Goal: Transaction & Acquisition: Purchase product/service

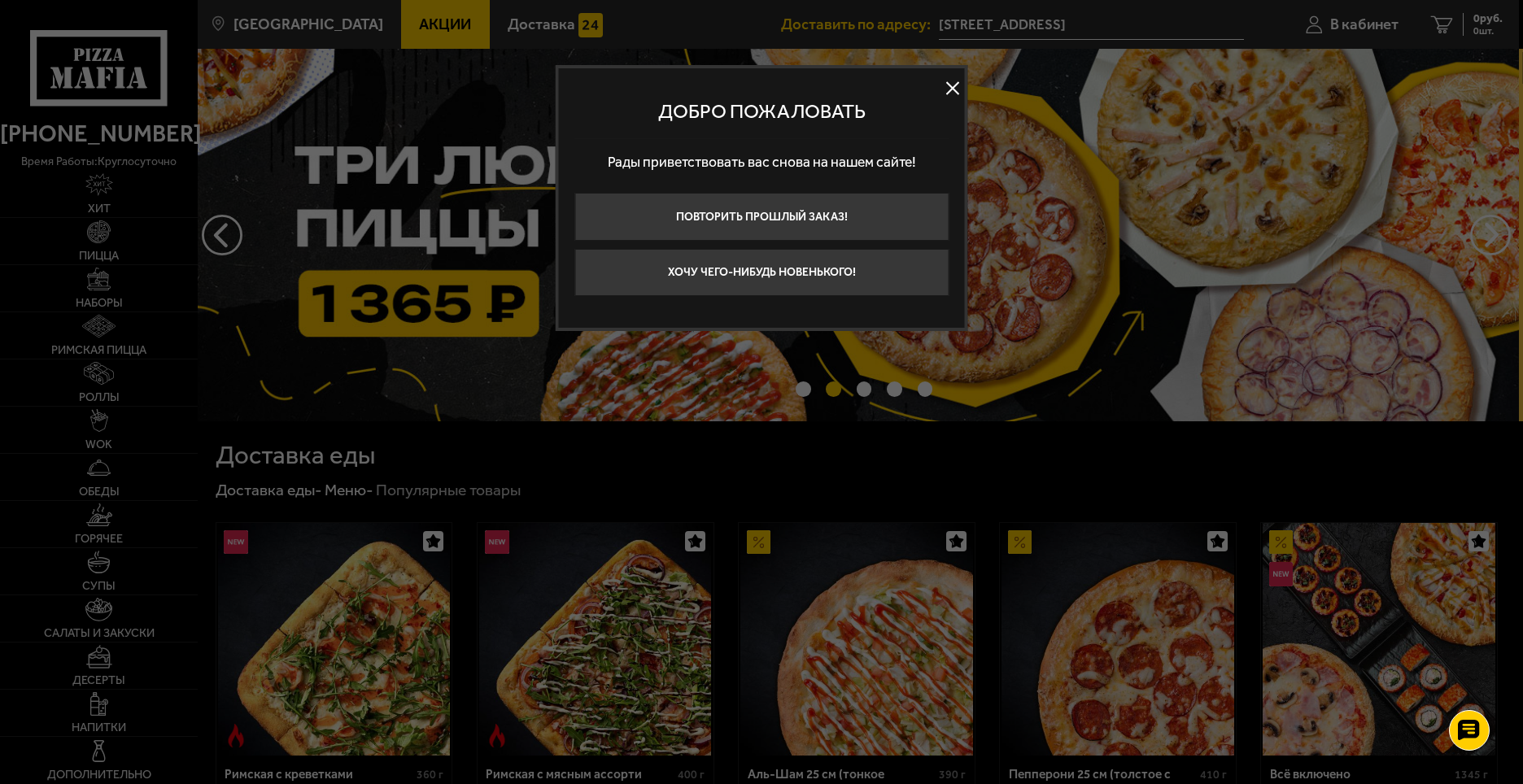
drag, startPoint x: 954, startPoint y: 85, endPoint x: 956, endPoint y: 144, distance: 59.0
click at [954, 86] on button at bounding box center [953, 88] width 25 height 25
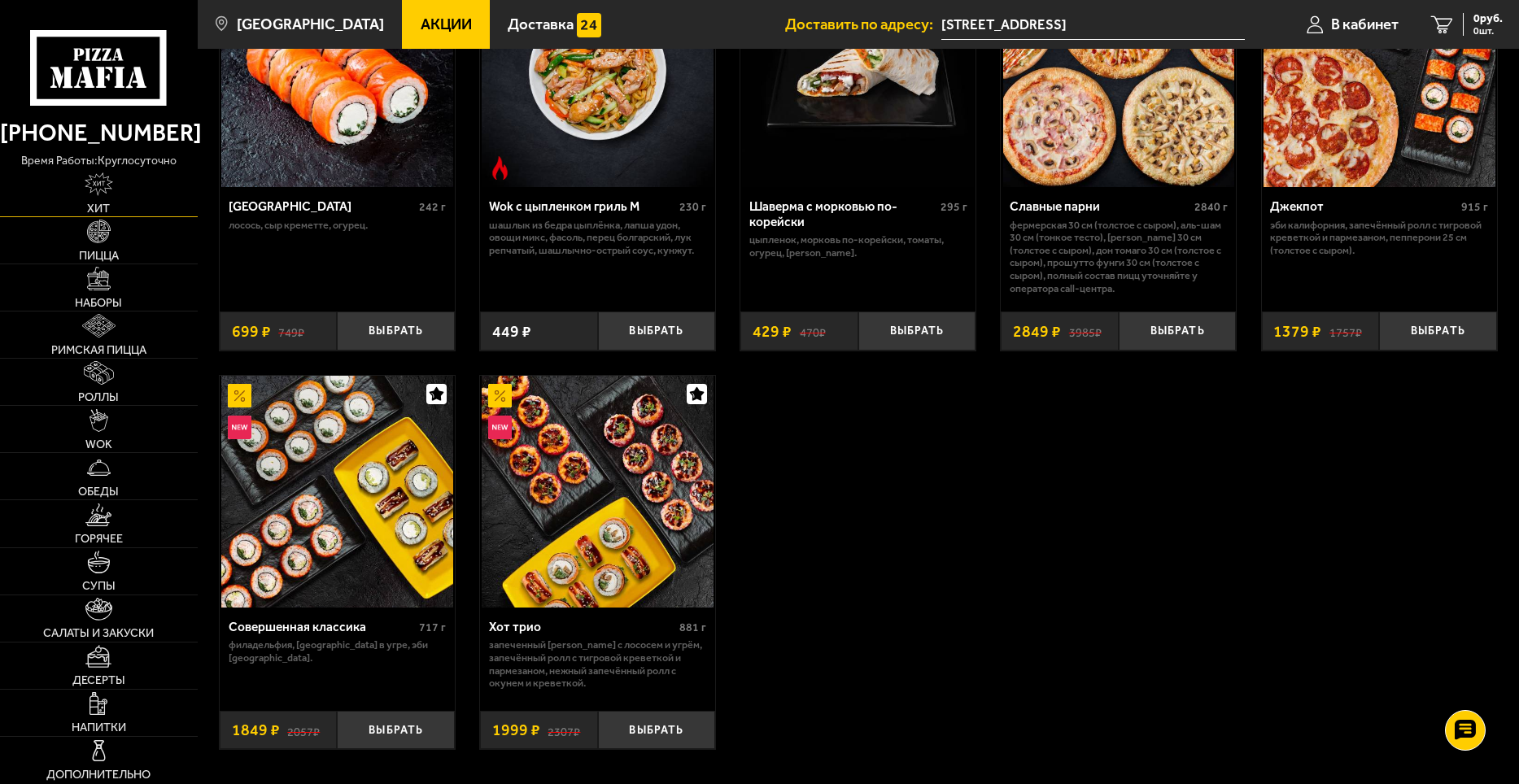
scroll to position [569, 0]
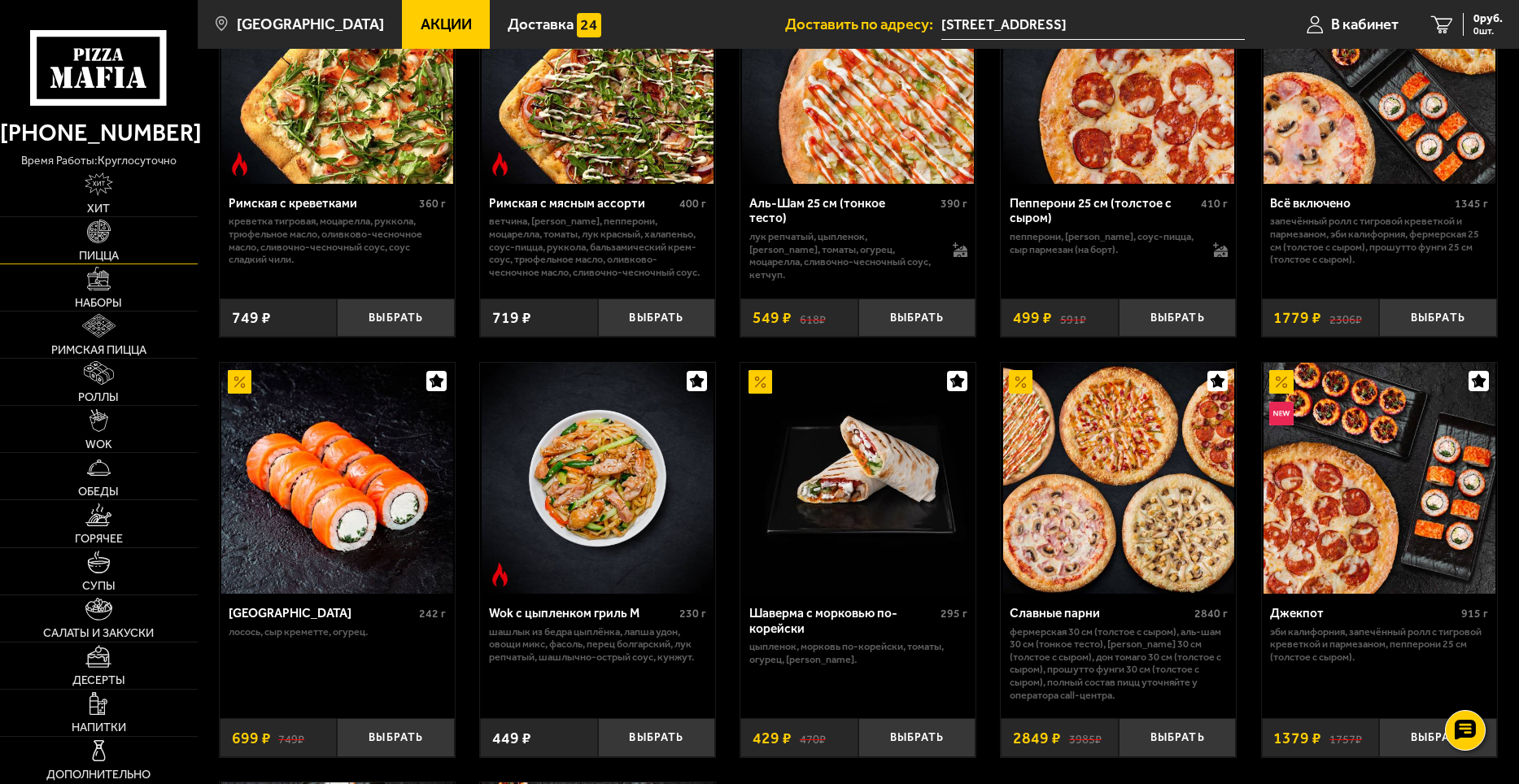
click at [96, 235] on img at bounding box center [98, 231] width 24 height 24
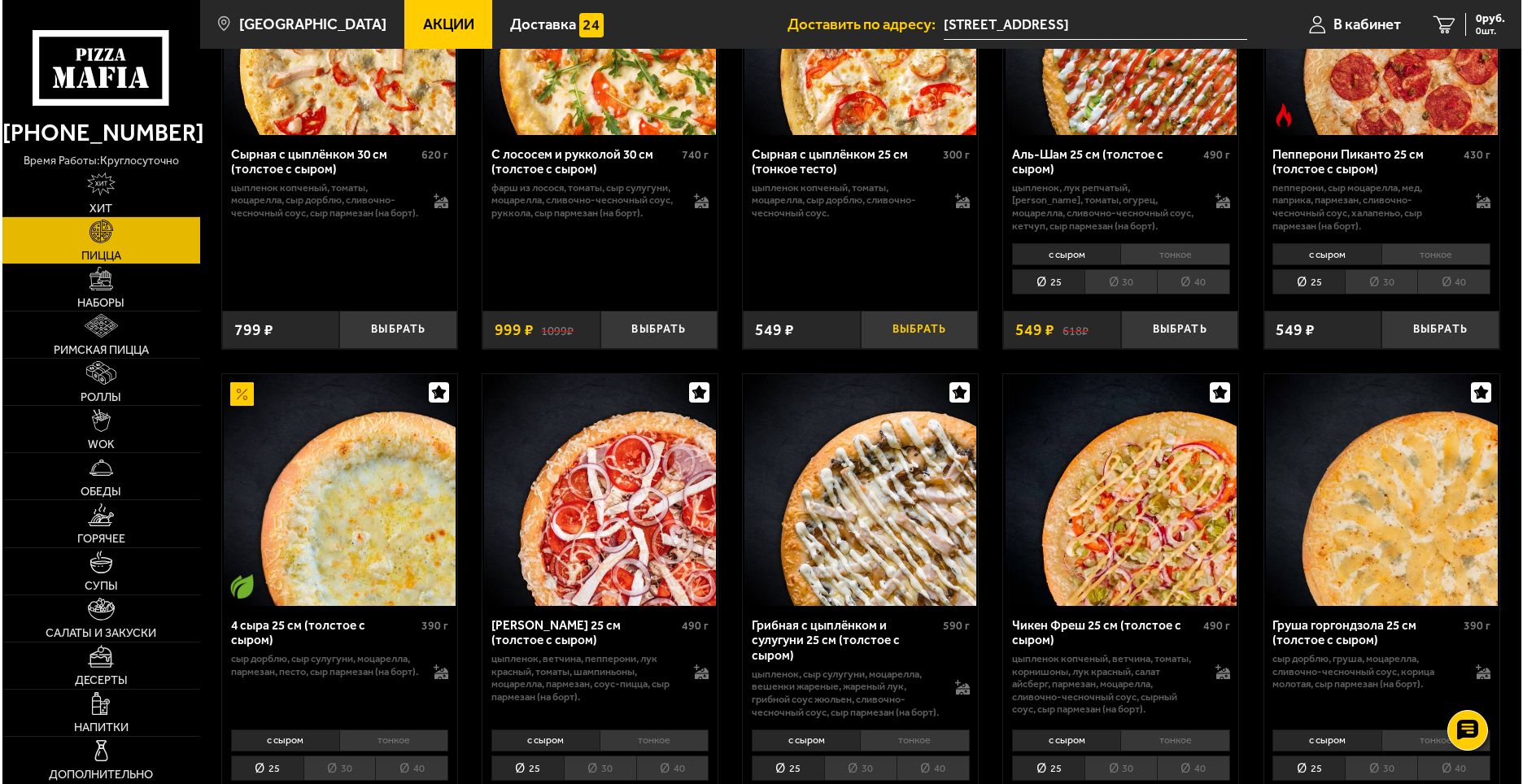
scroll to position [4067, 0]
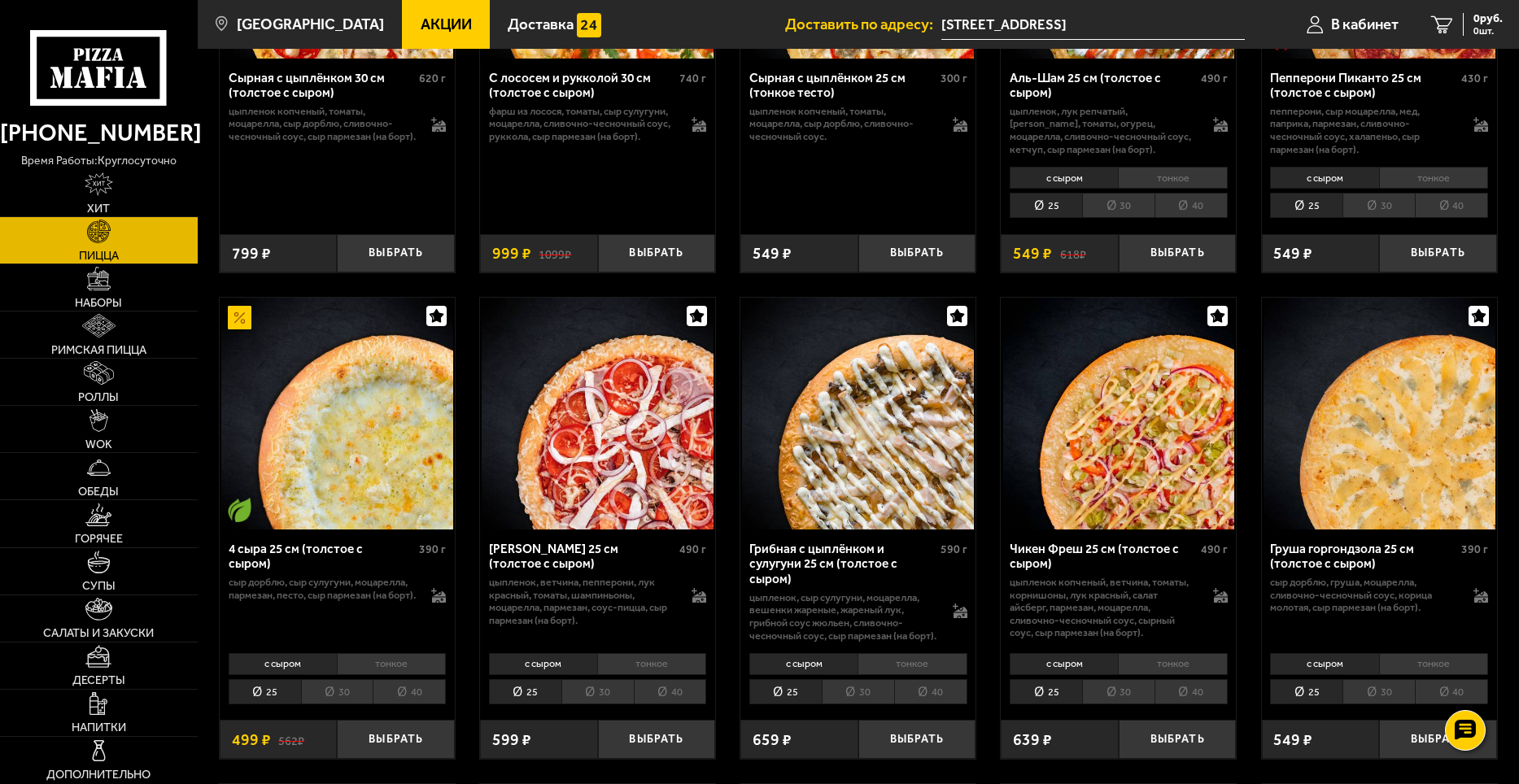
click at [418, 676] on li "тонкое" at bounding box center [391, 665] width 109 height 23
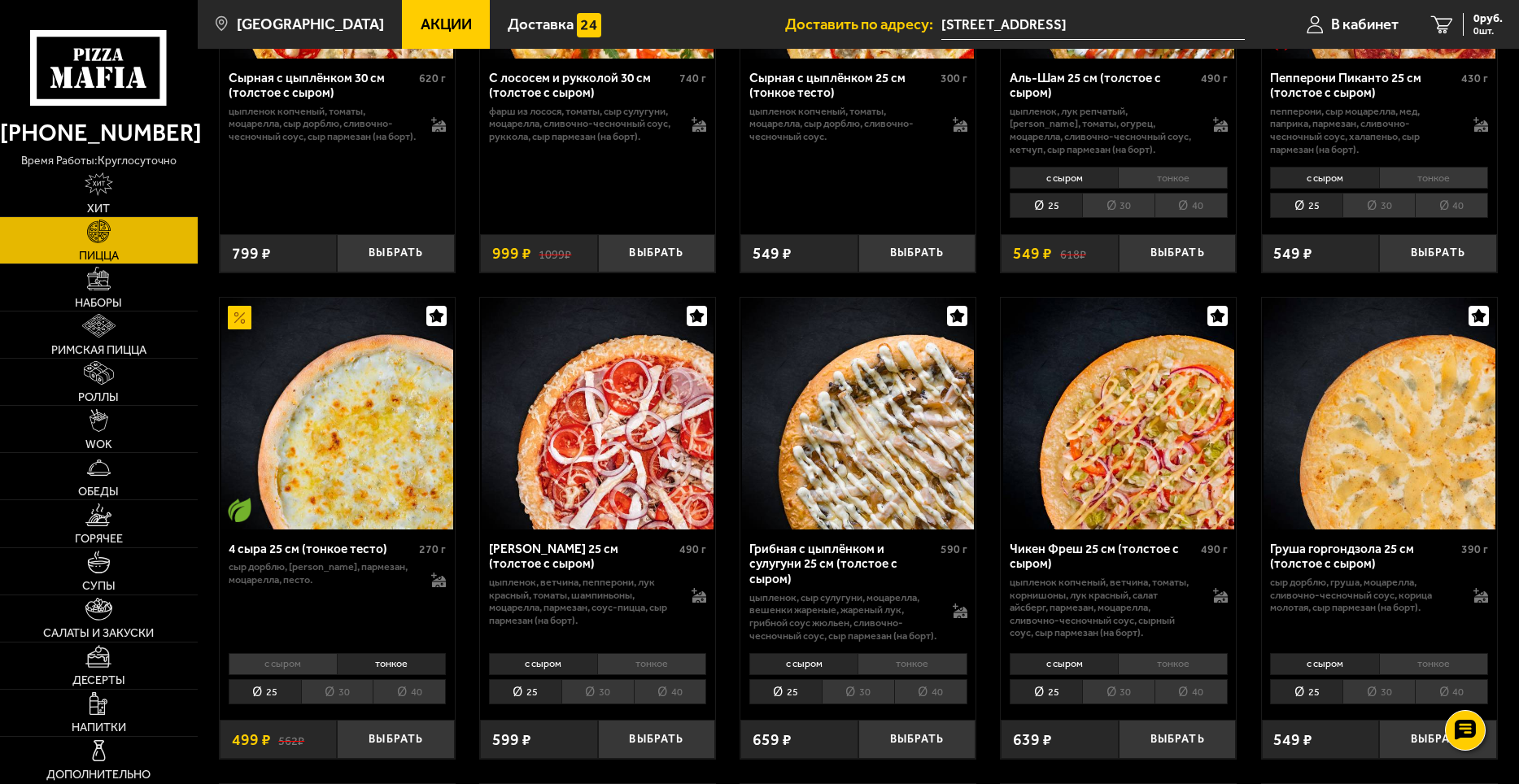
click at [415, 705] on li "40" at bounding box center [409, 691] width 73 height 26
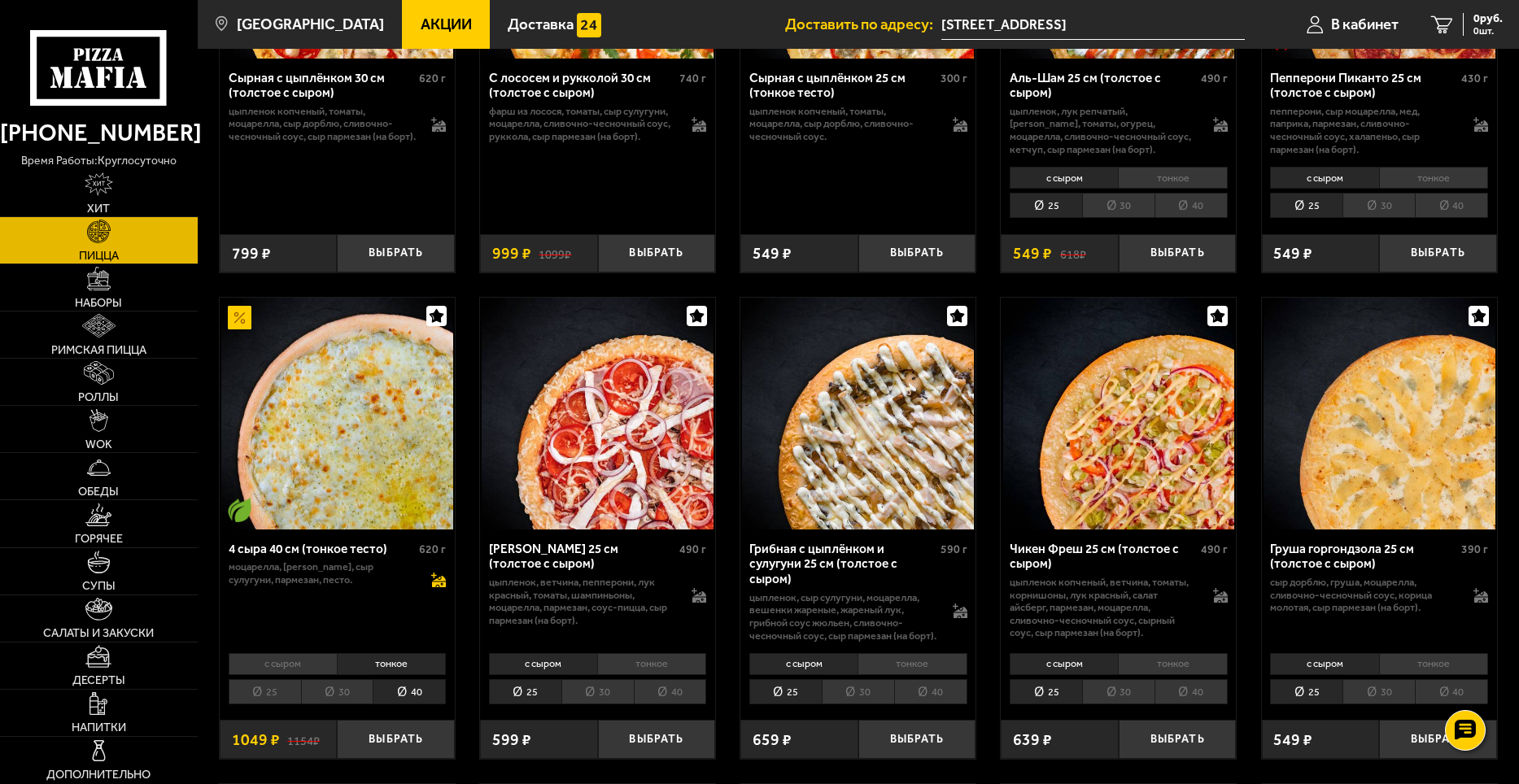
click at [440, 587] on icon at bounding box center [438, 579] width 14 height 14
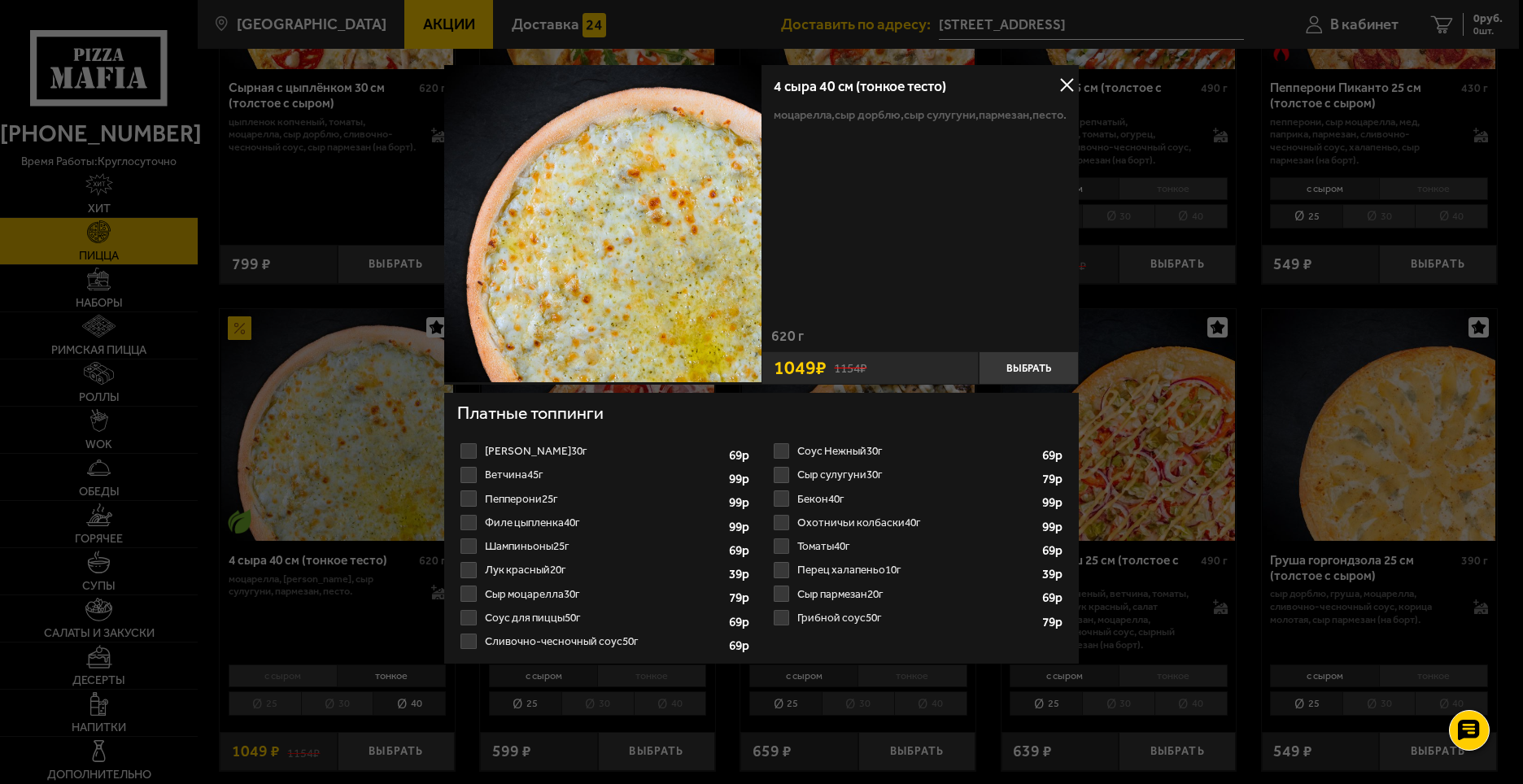
click at [544, 590] on label "Сыр моцарелла 30г 1 2 3 4 5 6 7 8" at bounding box center [605, 594] width 297 height 24
click at [0, 0] on input "Сыр моцарелла 30г 1 2 3 4 5 6 7 8" at bounding box center [0, 0] width 0 height 0
click at [1035, 364] on button "Выбрать" at bounding box center [1029, 368] width 100 height 33
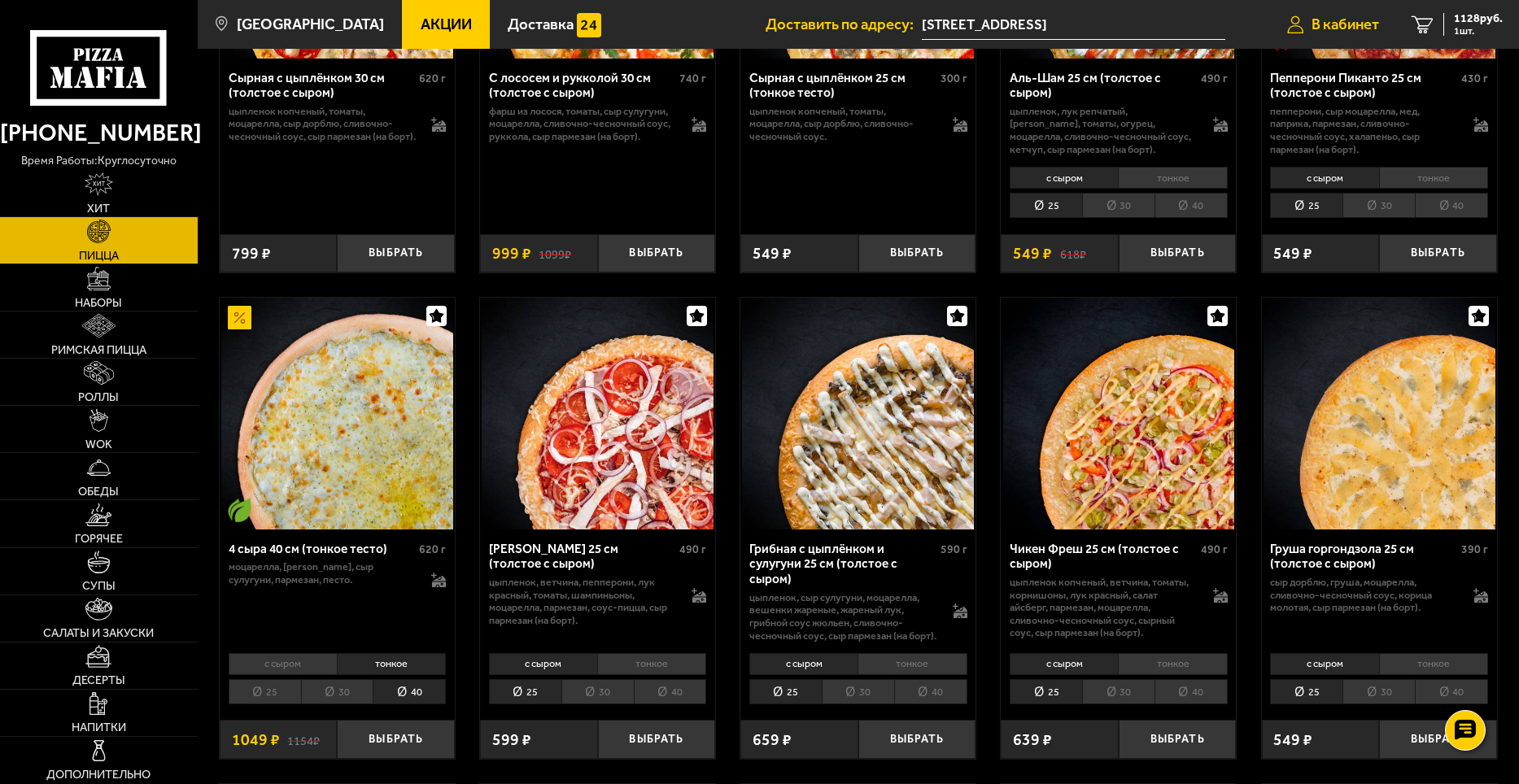
click at [1365, 23] on span "В кабинет" at bounding box center [1344, 25] width 67 height 15
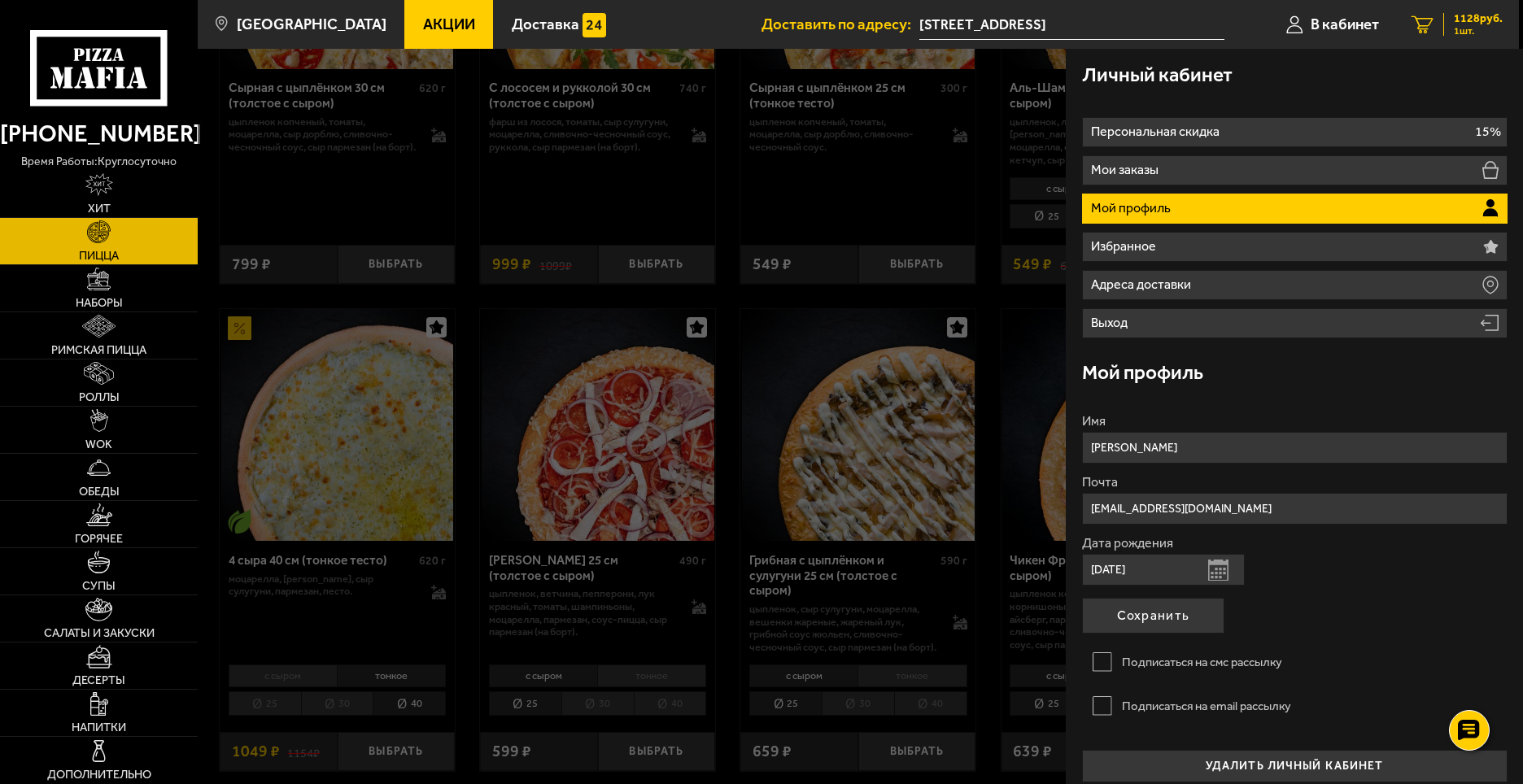
click at [1478, 22] on span "1128 руб." at bounding box center [1479, 19] width 49 height 11
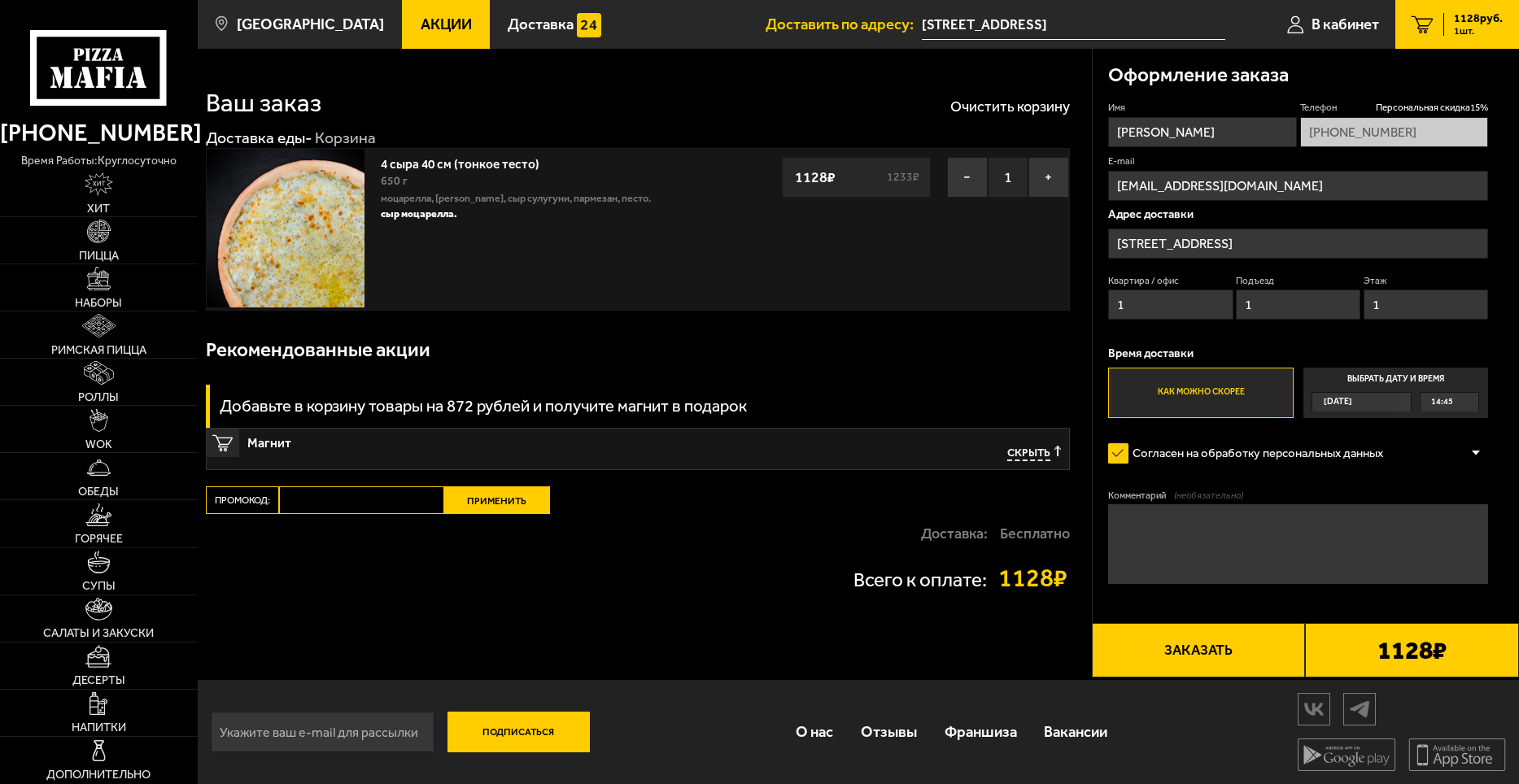
click at [1216, 653] on button "Заказать" at bounding box center [1198, 650] width 214 height 54
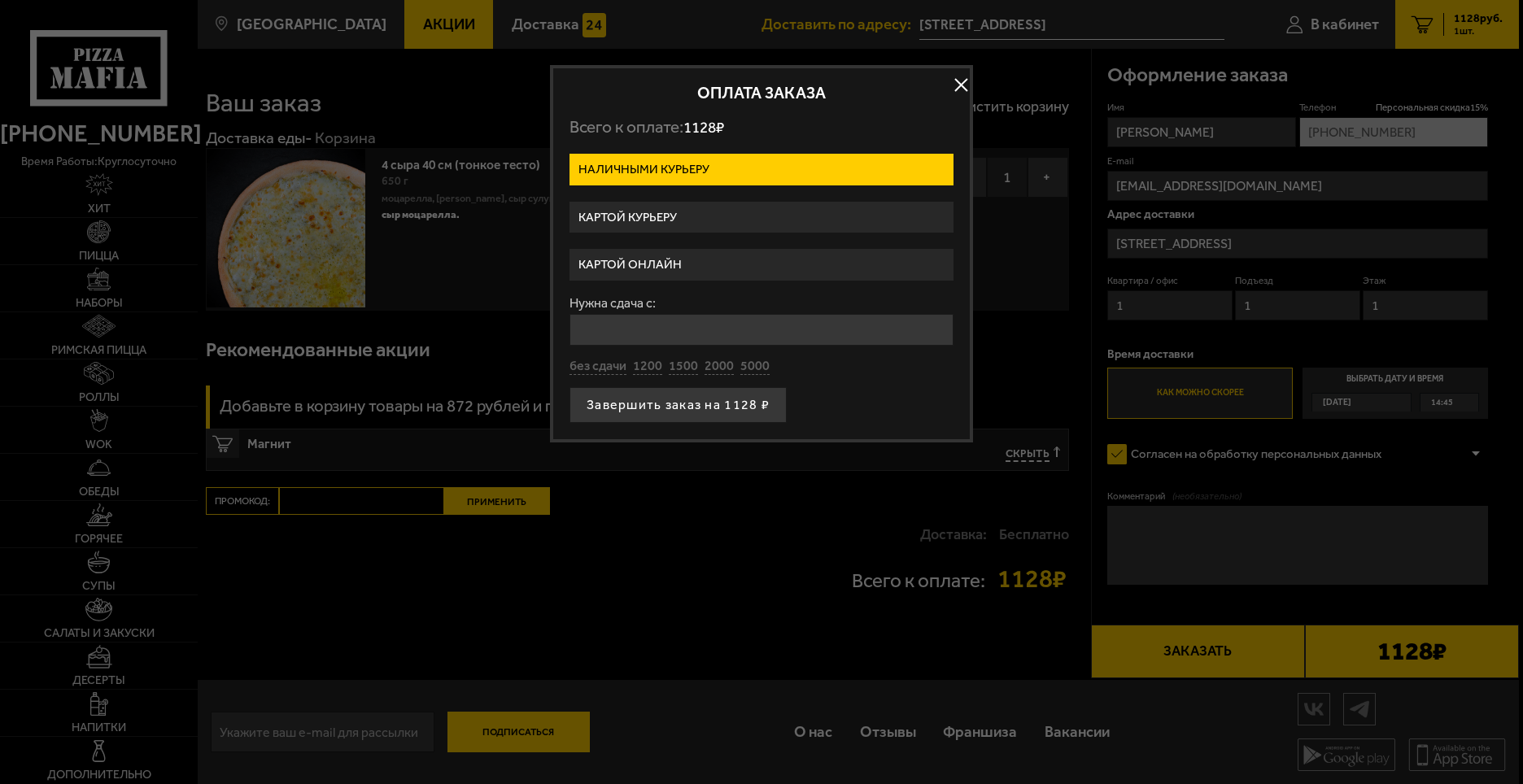
click at [649, 212] on label "Картой курьеру" at bounding box center [762, 218] width 384 height 32
click at [0, 0] on input "Картой курьеру" at bounding box center [0, 0] width 0 height 0
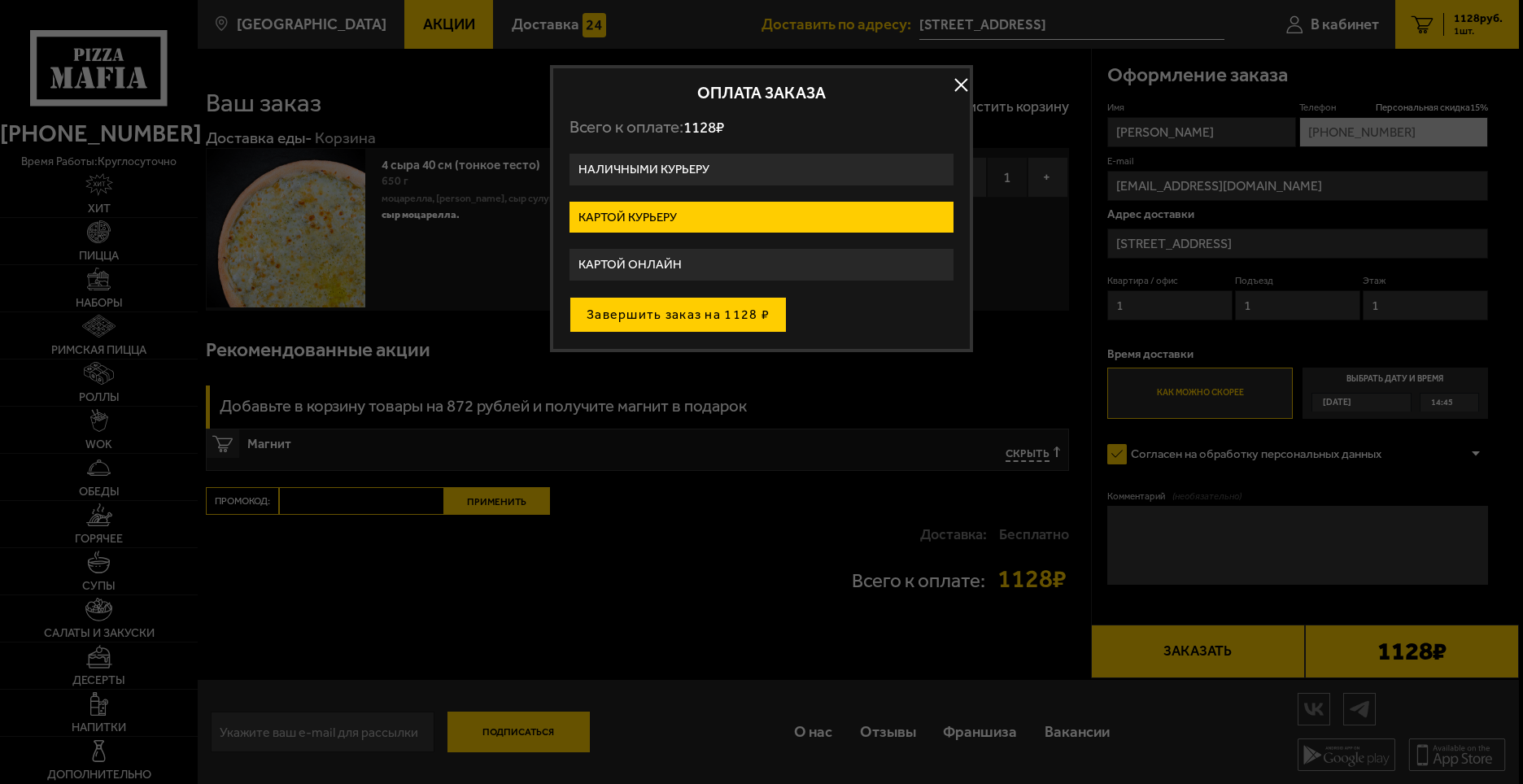
click at [681, 314] on button "Завершить заказ на 1128 ₽" at bounding box center [678, 315] width 218 height 36
